Goal: Information Seeking & Learning: Check status

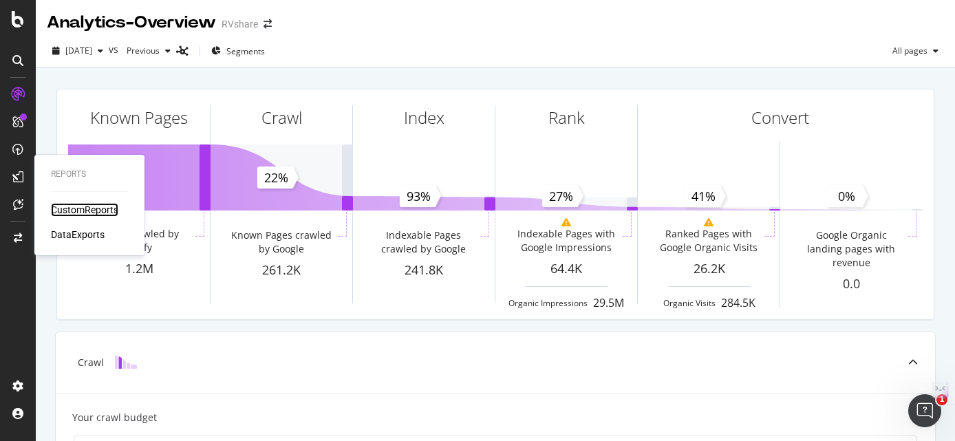
click at [60, 205] on div "CustomReports" at bounding box center [84, 210] width 67 height 14
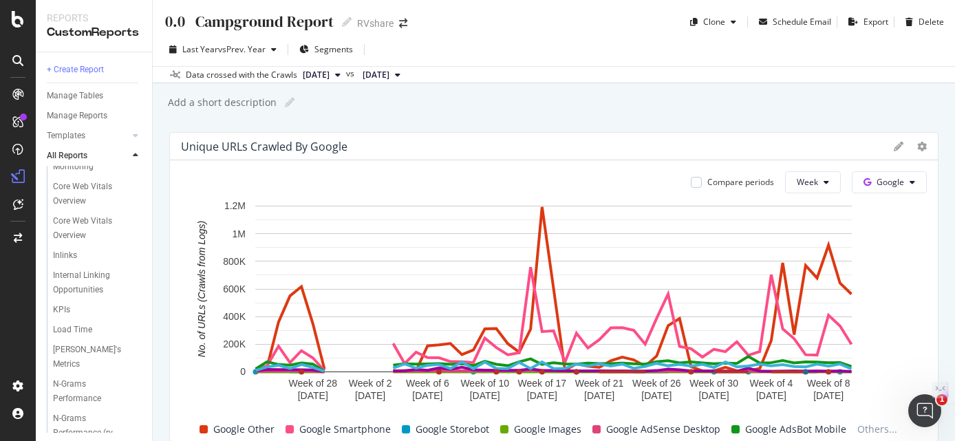
scroll to position [581, 0]
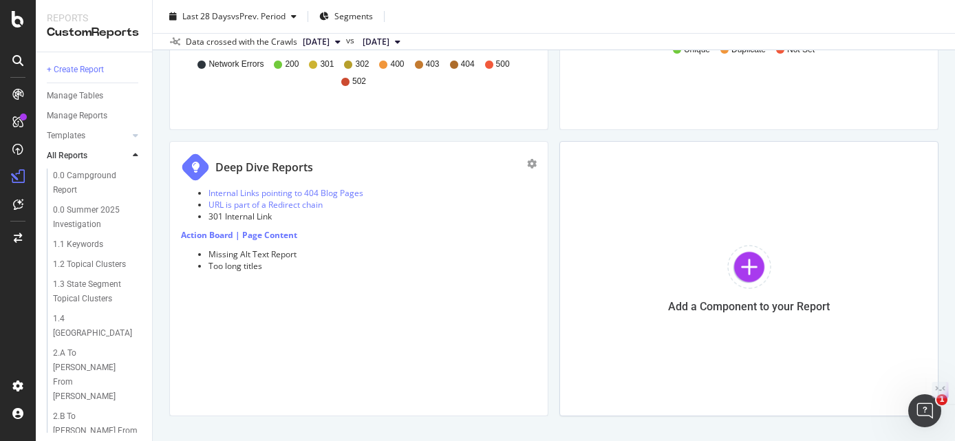
scroll to position [312, 0]
click at [337, 193] on link "Internal Links pointing to 404 Blog Pages" at bounding box center [285, 192] width 155 height 12
